Goal: Transaction & Acquisition: Download file/media

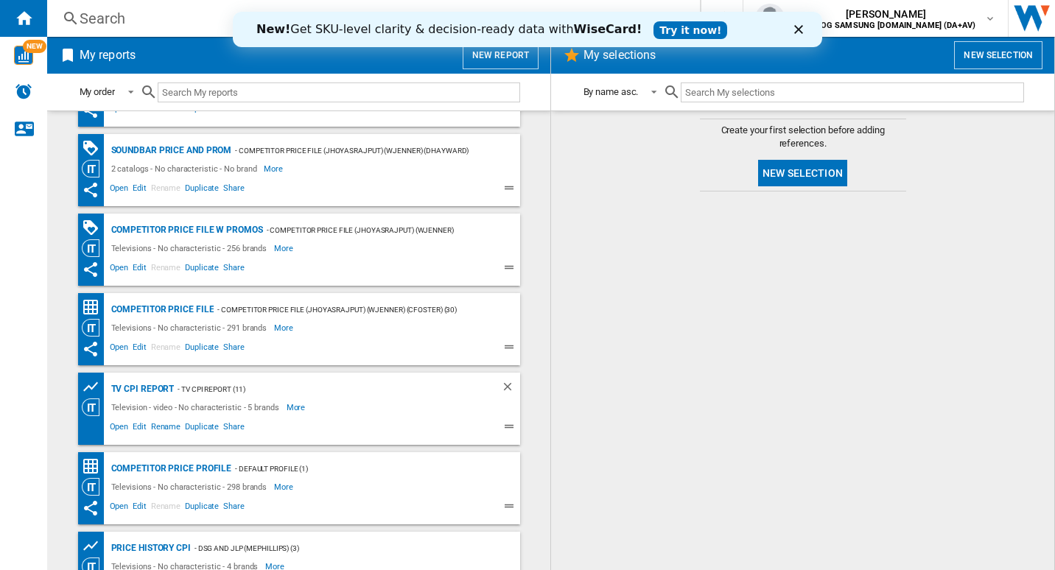
scroll to position [42, 0]
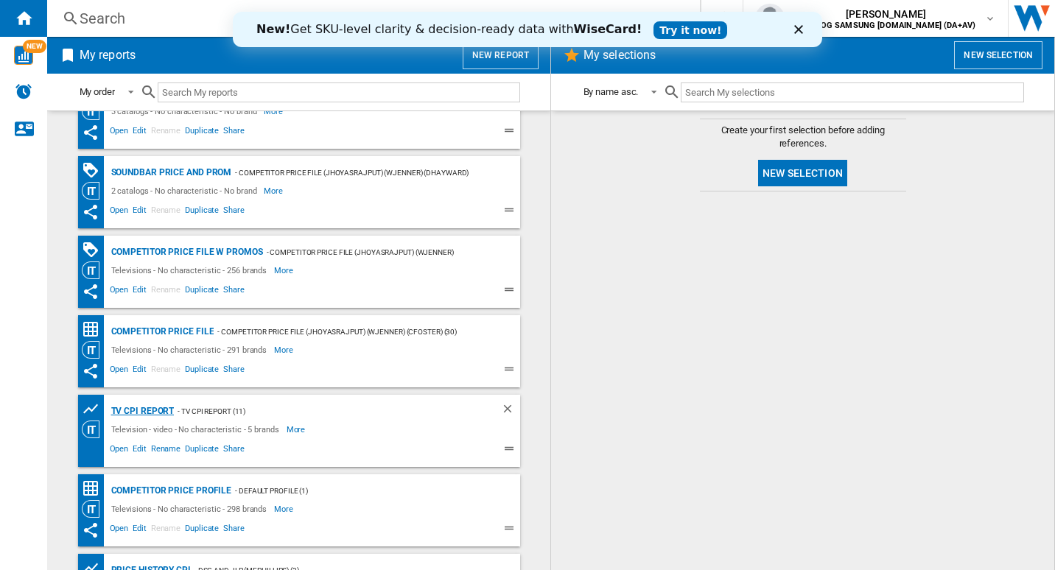
click at [142, 415] on div "TV CPI Report" at bounding box center [141, 411] width 67 height 18
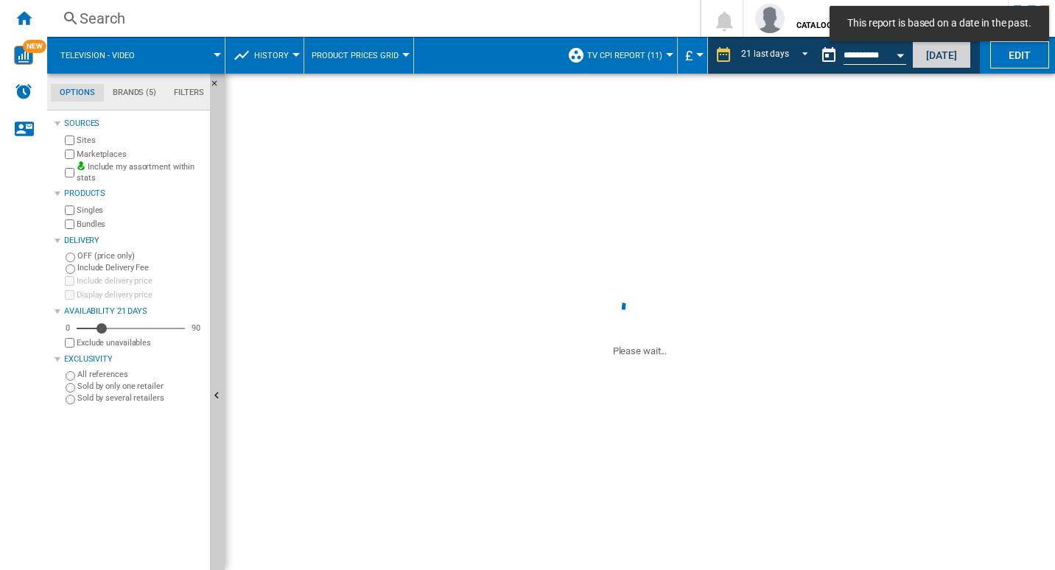
click at [932, 59] on button "Today" at bounding box center [941, 54] width 59 height 27
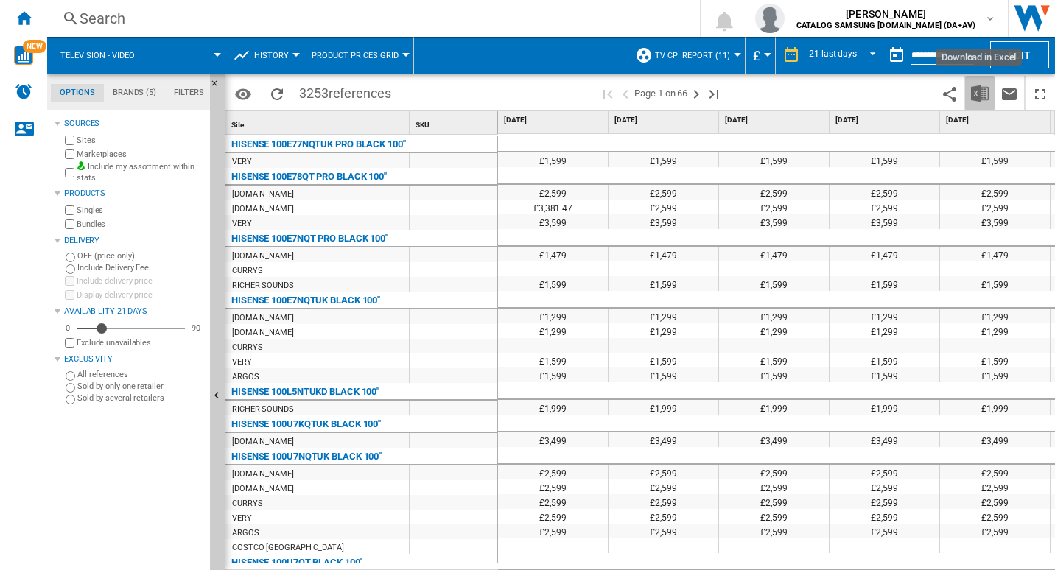
click at [985, 105] on button "Download in Excel" at bounding box center [980, 93] width 29 height 35
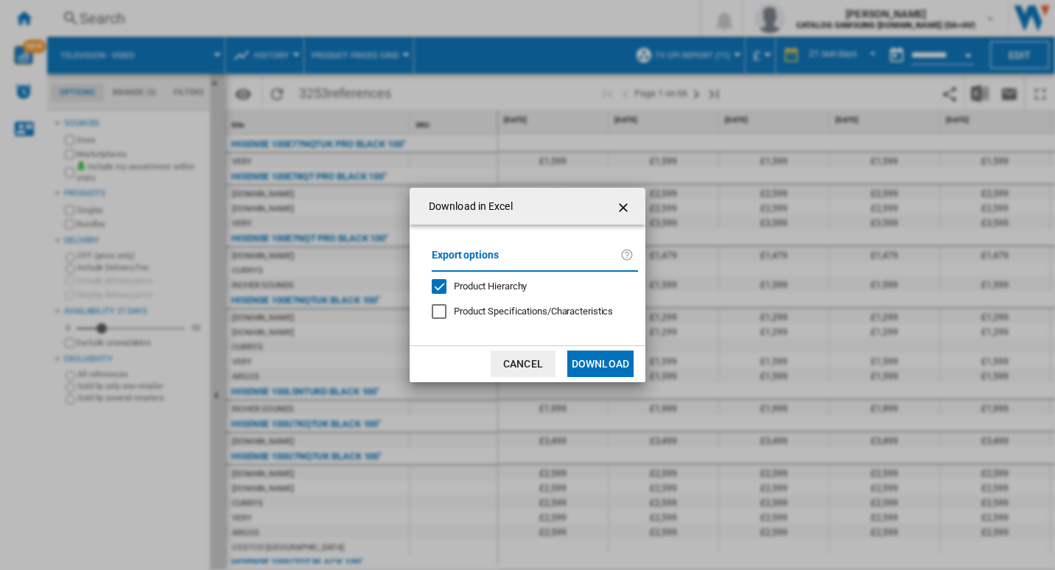
click at [604, 372] on button "Download" at bounding box center [601, 364] width 66 height 27
